Goal: Information Seeking & Learning: Learn about a topic

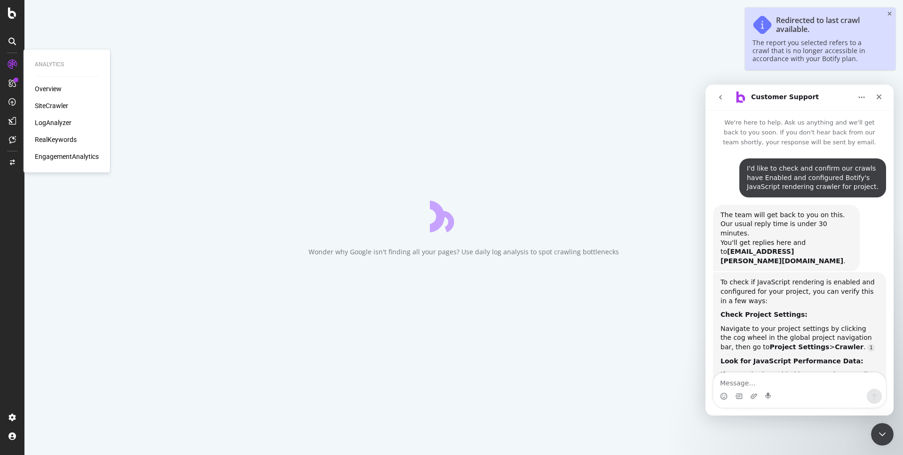
click at [46, 122] on div "LogAnalyzer" at bounding box center [53, 122] width 37 height 9
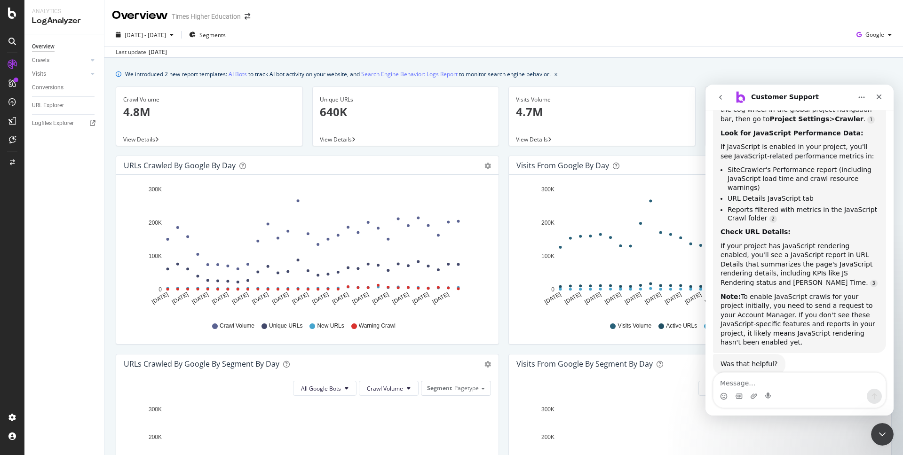
scroll to position [229, 0]
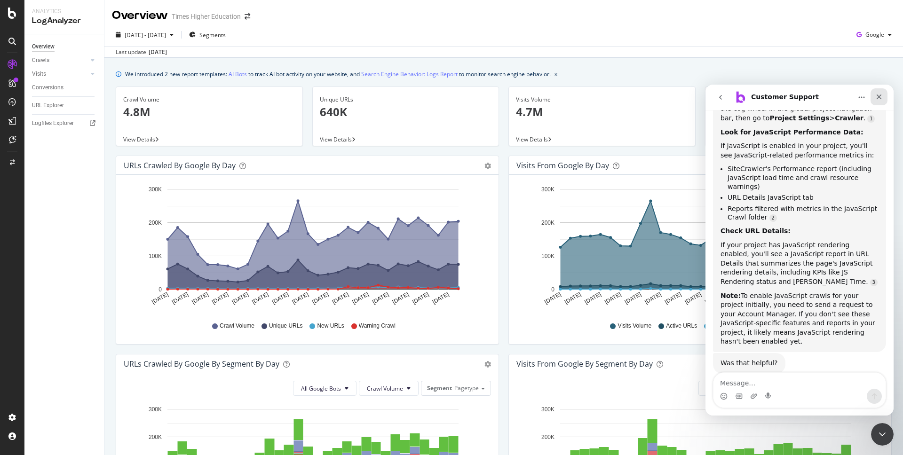
click at [876, 96] on icon "Close" at bounding box center [879, 97] width 8 height 8
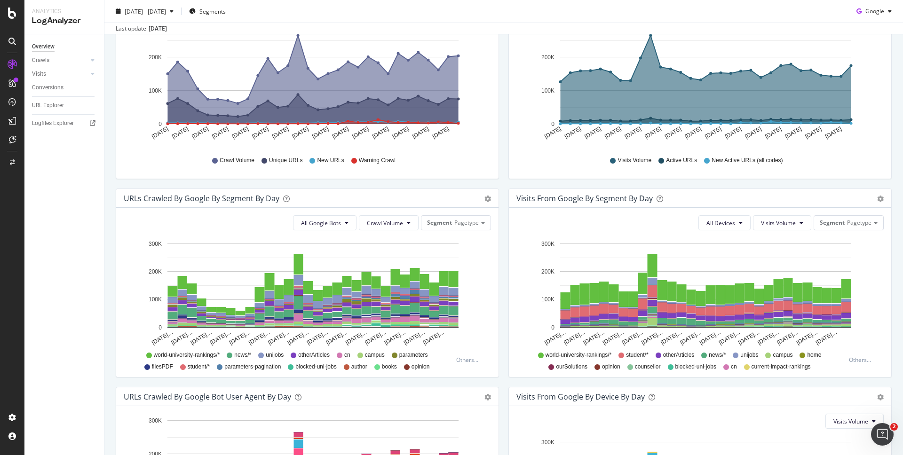
scroll to position [173, 0]
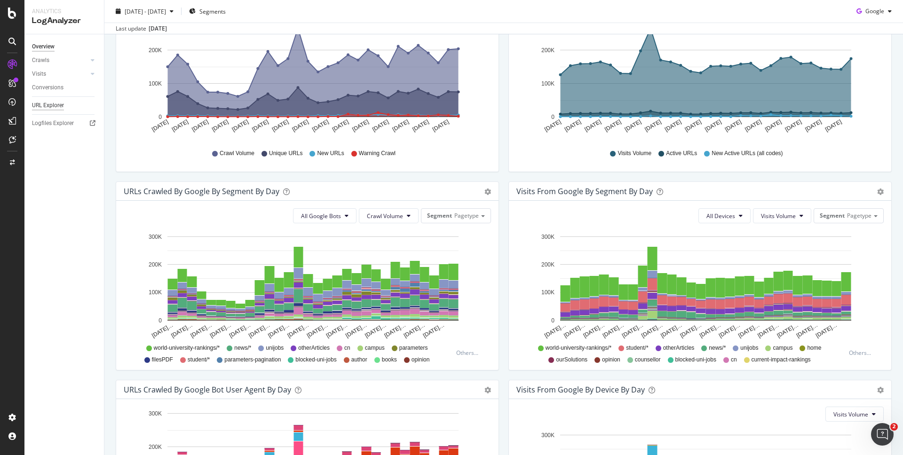
click at [51, 105] on div "URL Explorer" at bounding box center [48, 106] width 32 height 10
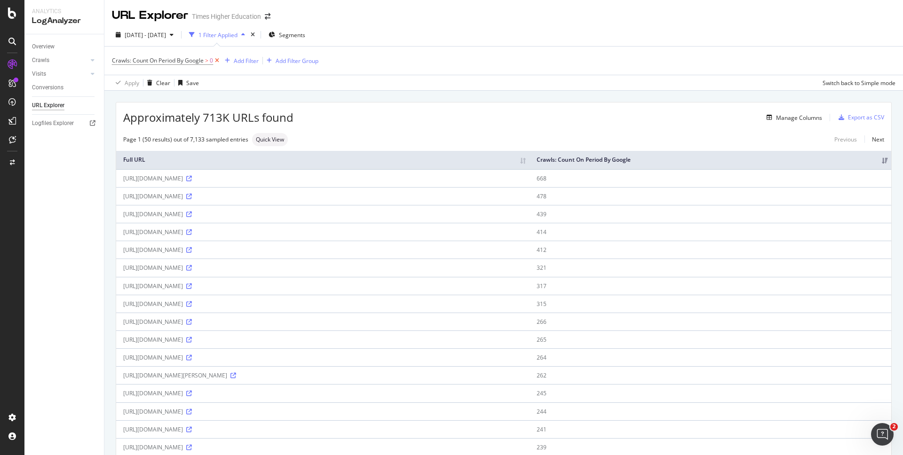
click at [217, 62] on icon at bounding box center [217, 60] width 8 height 9
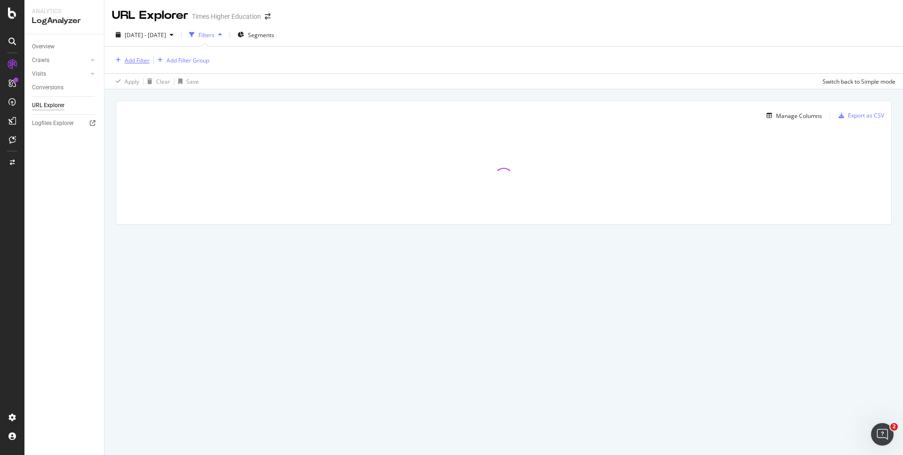
click at [129, 64] on div "Add Filter" at bounding box center [131, 60] width 38 height 10
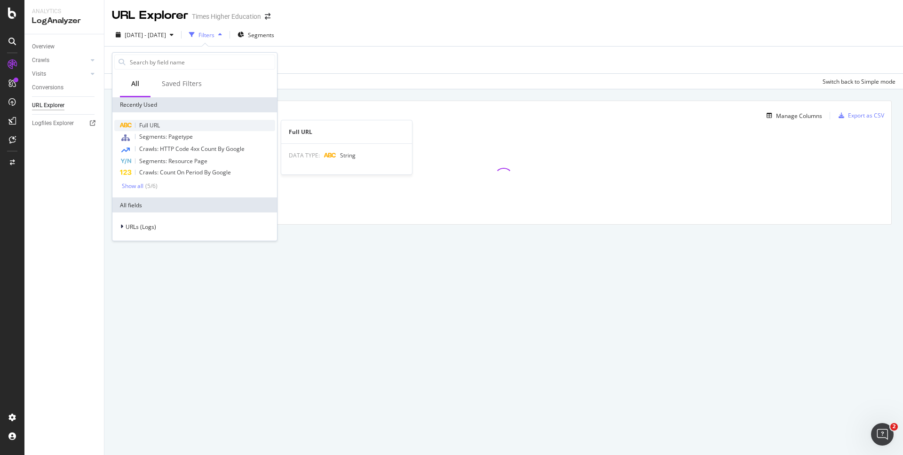
click at [138, 123] on div "Full URL" at bounding box center [194, 125] width 161 height 11
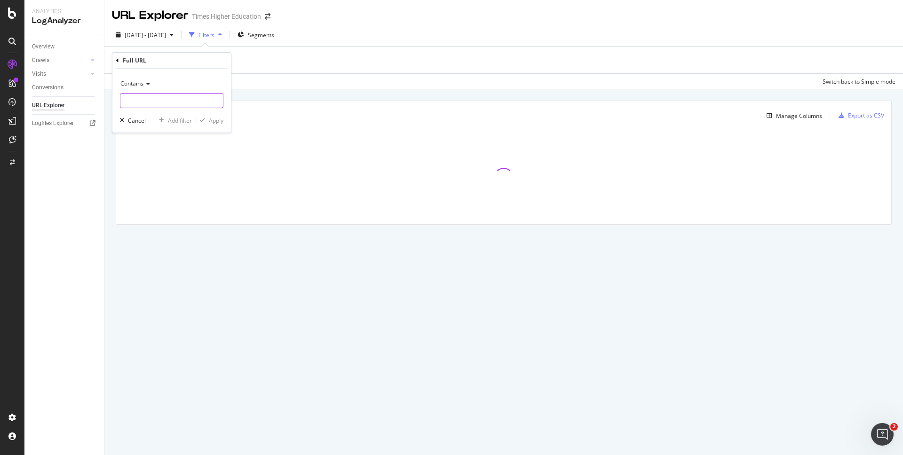
click at [140, 102] on input "text" at bounding box center [171, 100] width 102 height 15
paste input "[URL][DOMAIN_NAME]"
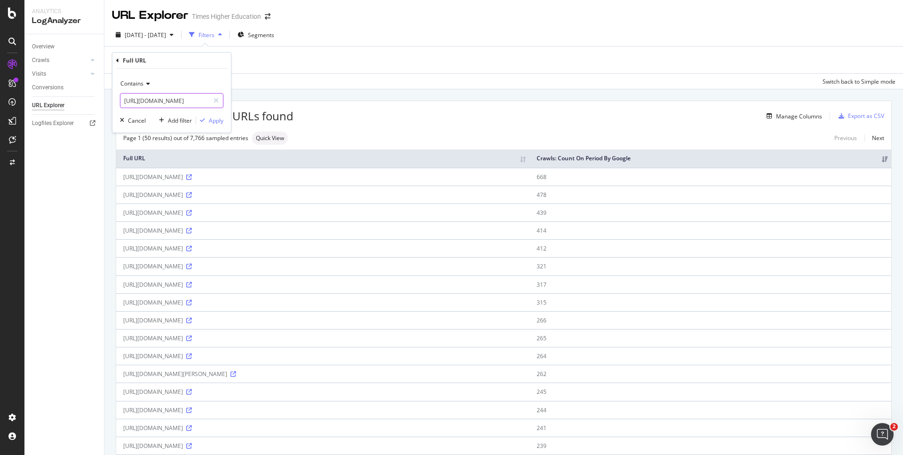
drag, startPoint x: 206, startPoint y: 101, endPoint x: 141, endPoint y: 101, distance: 64.9
click at [141, 101] on input "[URL][DOMAIN_NAME]" at bounding box center [164, 100] width 89 height 15
click at [140, 101] on input "[URL][DOMAIN_NAME]" at bounding box center [164, 100] width 89 height 15
drag, startPoint x: 194, startPoint y: 101, endPoint x: 118, endPoint y: 100, distance: 75.7
click at [118, 100] on div "Contains [URL][DOMAIN_NAME] Cancel Add filter Apply" at bounding box center [171, 101] width 118 height 64
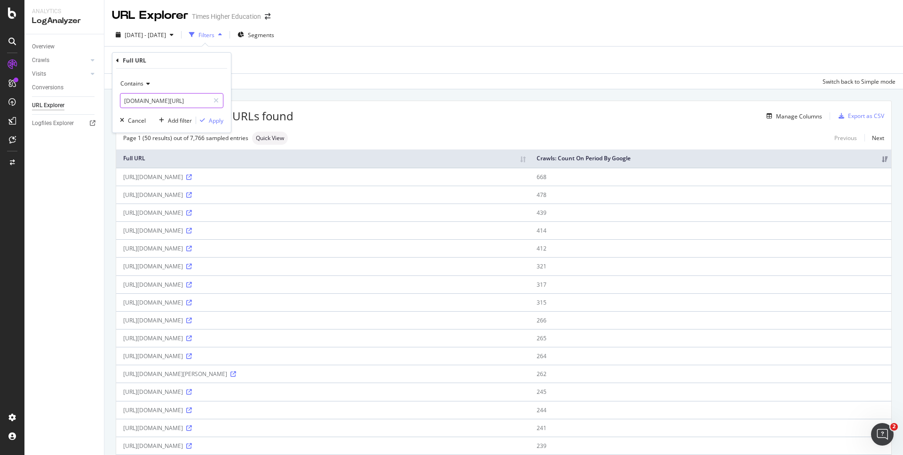
drag, startPoint x: 204, startPoint y: 102, endPoint x: 107, endPoint y: 101, distance: 96.4
click at [108, 101] on body "Analytics LogAnalyzer Overview Crawls Daily Distribution Segments Distribution …" at bounding box center [451, 227] width 903 height 455
drag, startPoint x: 195, startPoint y: 102, endPoint x: 107, endPoint y: 102, distance: 87.9
click at [107, 102] on body "Analytics LogAnalyzer Overview Crawls Daily Distribution Segments Distribution …" at bounding box center [451, 227] width 903 height 455
type input "d"
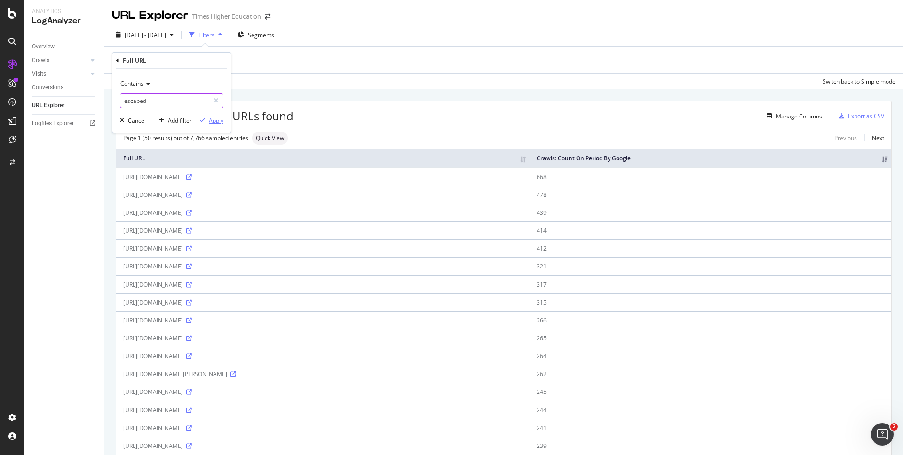
type input "escaped"
click at [217, 123] on div "Apply" at bounding box center [216, 121] width 15 height 8
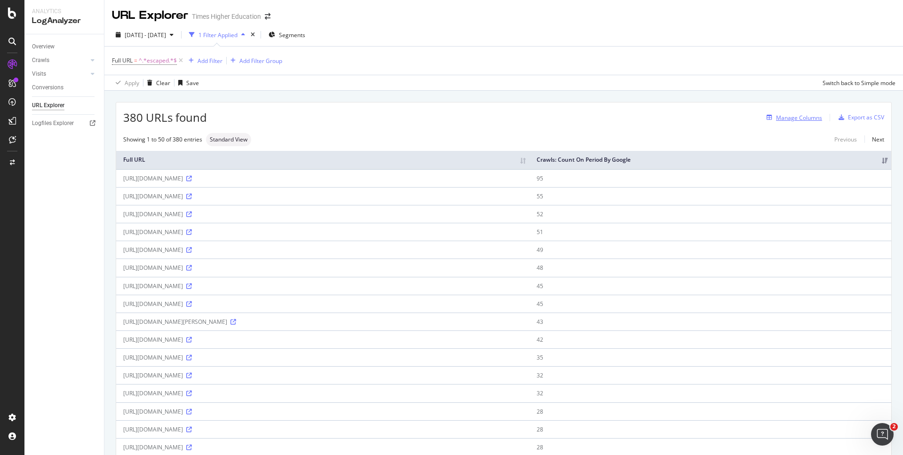
click at [789, 117] on div "Manage Columns" at bounding box center [799, 118] width 46 height 8
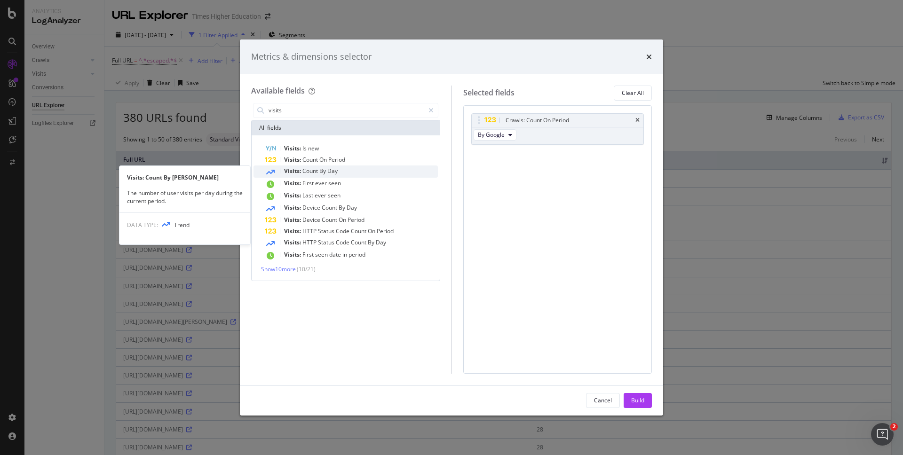
type input "visits"
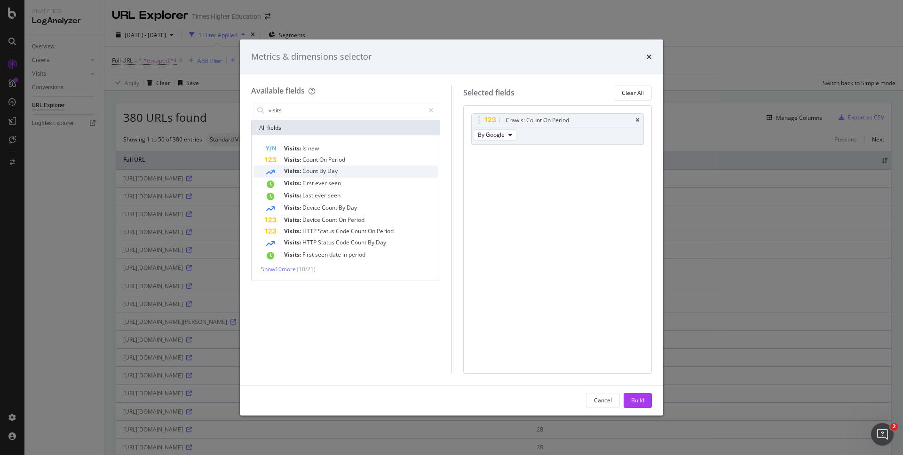
click at [292, 172] on span "Visits:" at bounding box center [293, 171] width 18 height 8
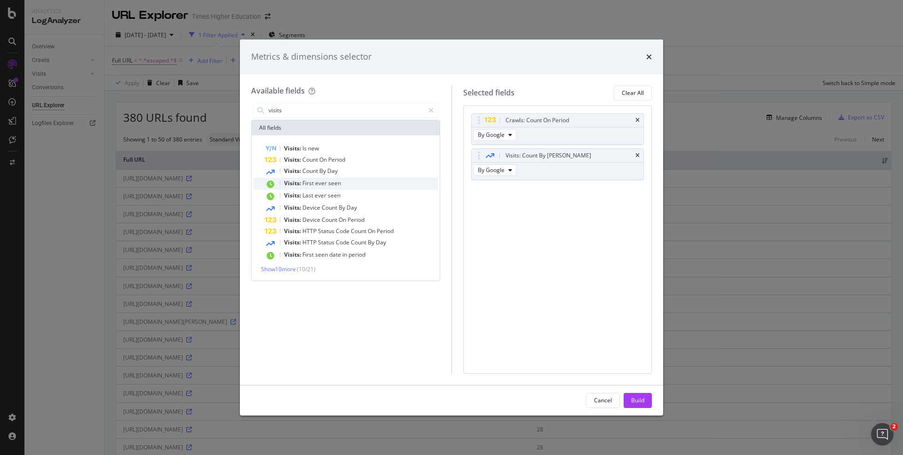
click at [297, 185] on span "Visits:" at bounding box center [293, 183] width 18 height 8
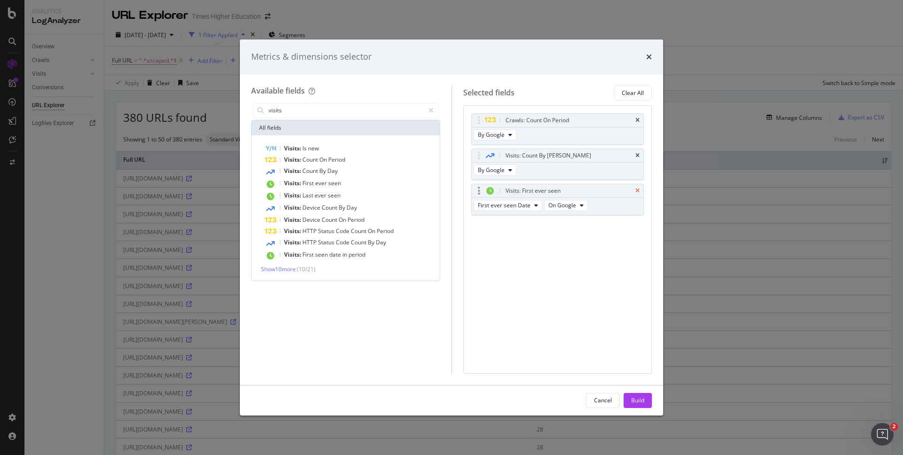
click at [637, 189] on icon "times" at bounding box center [637, 191] width 4 height 6
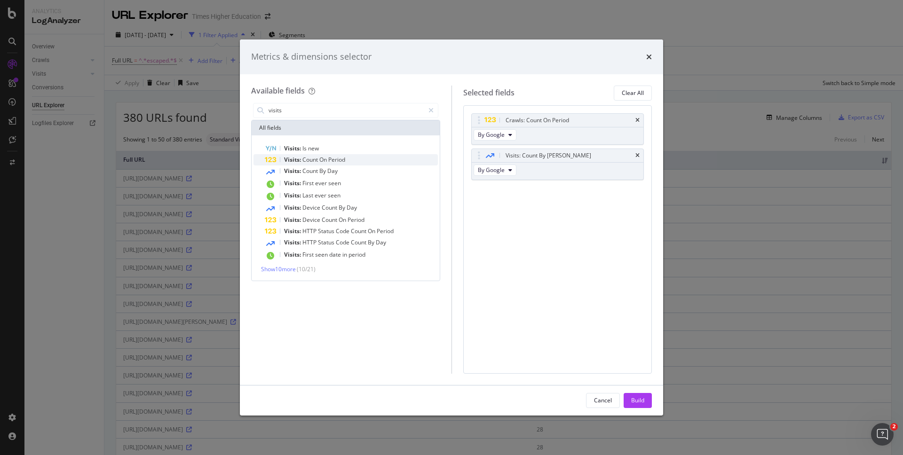
click at [305, 157] on span "Count" at bounding box center [310, 160] width 17 height 8
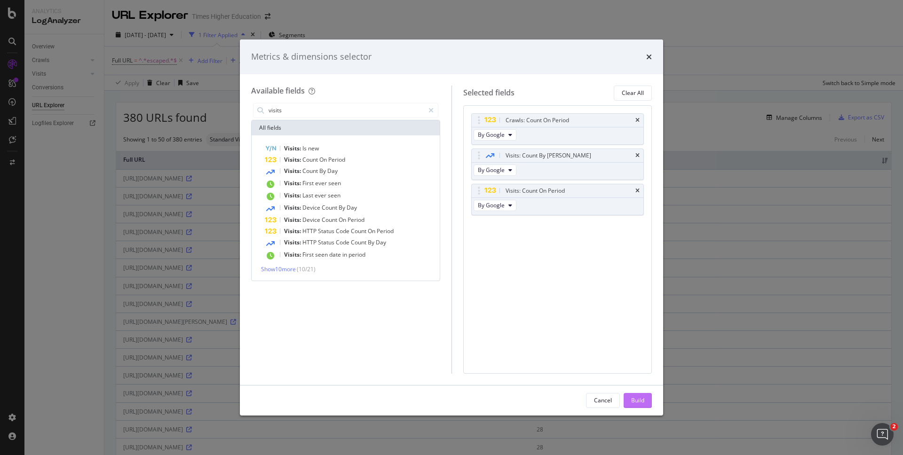
click at [641, 401] on div "Build" at bounding box center [637, 400] width 13 height 8
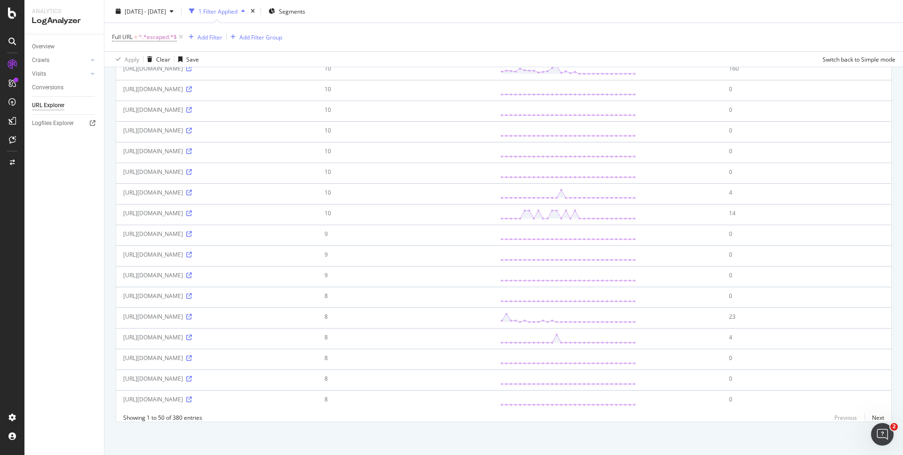
scroll to position [927, 0]
click at [310, 321] on div "[URL][DOMAIN_NAME]" at bounding box center [216, 317] width 187 height 8
click at [186, 320] on icon at bounding box center [189, 317] width 6 height 6
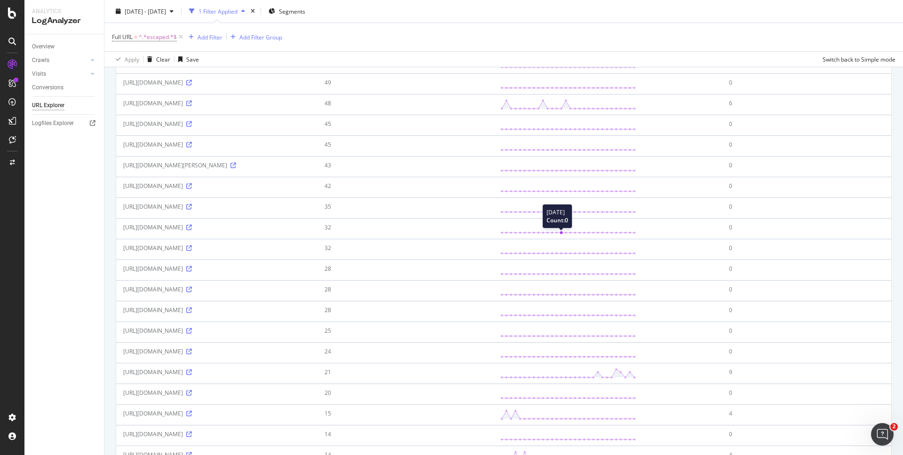
scroll to position [0, 0]
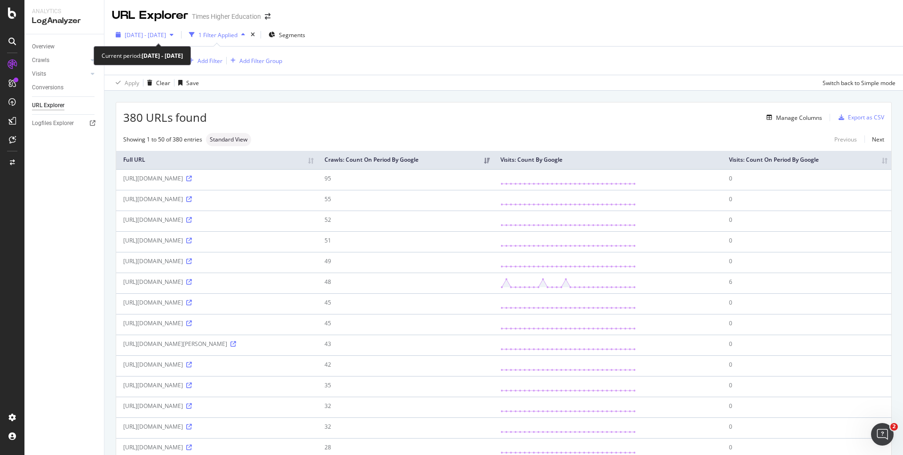
click at [137, 34] on span "[DATE] - [DATE]" at bounding box center [145, 35] width 41 height 8
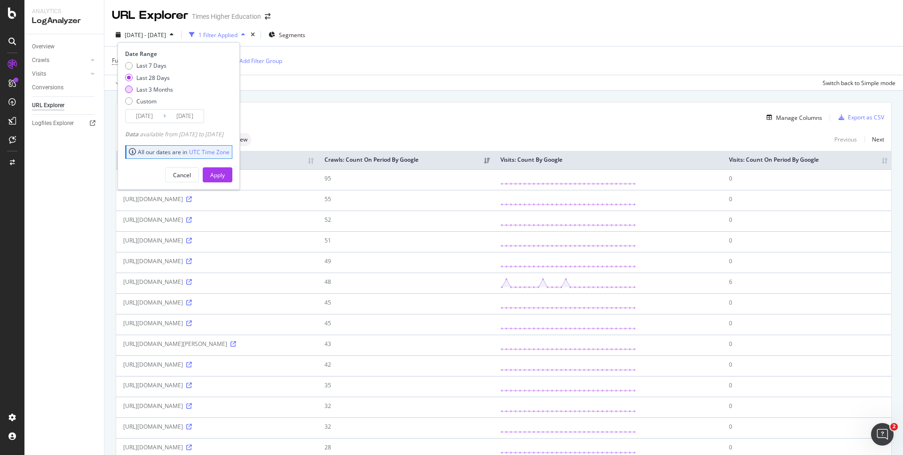
click at [129, 90] on div "Last 3 Months" at bounding box center [129, 90] width 8 height 8
type input "[DATE]"
click at [225, 173] on div "Apply" at bounding box center [217, 175] width 15 height 8
